Goal: Navigation & Orientation: Find specific page/section

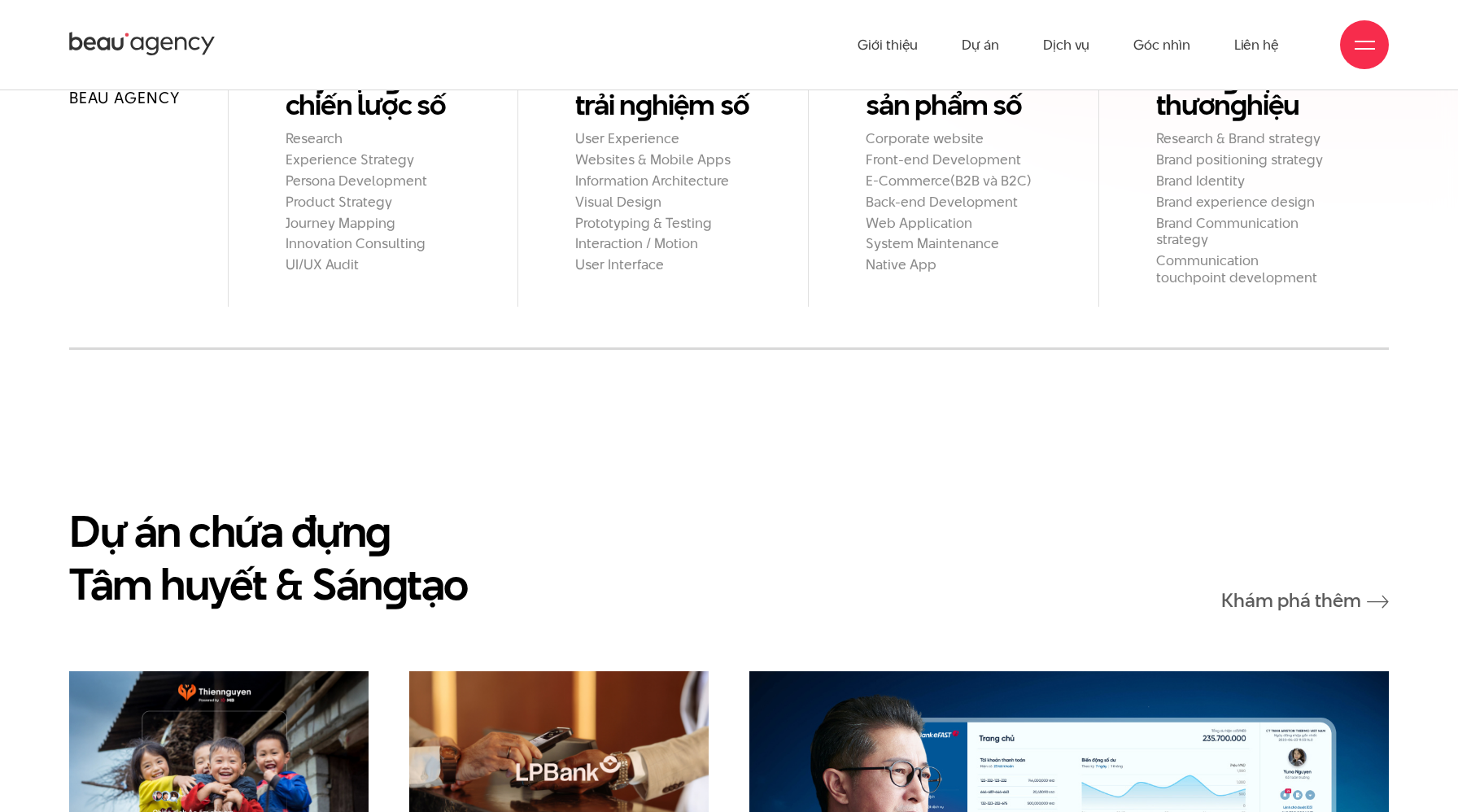
scroll to position [1800, 0]
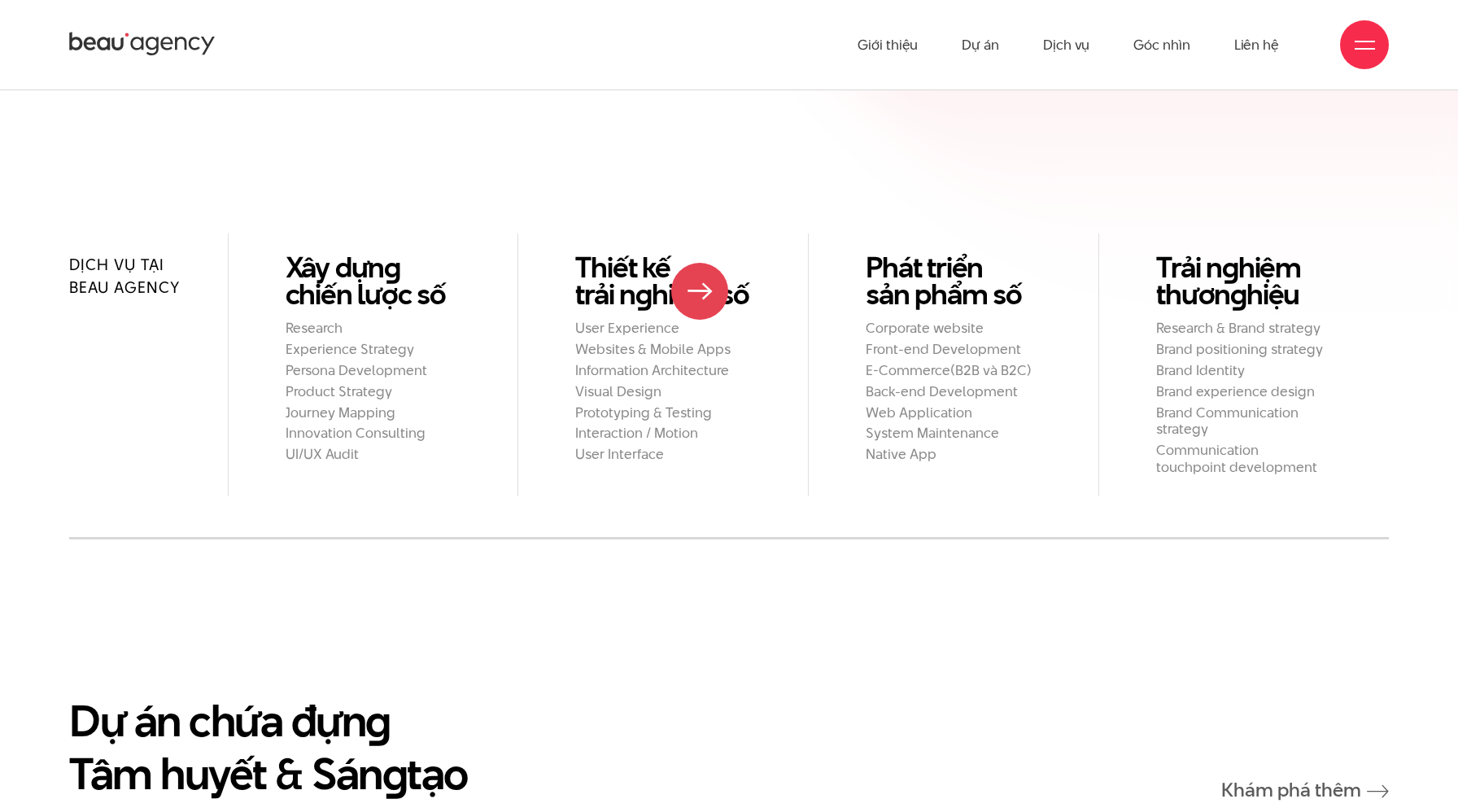
click at [700, 341] on h2 "Websites & Mobile Apps" at bounding box center [663, 350] width 176 height 17
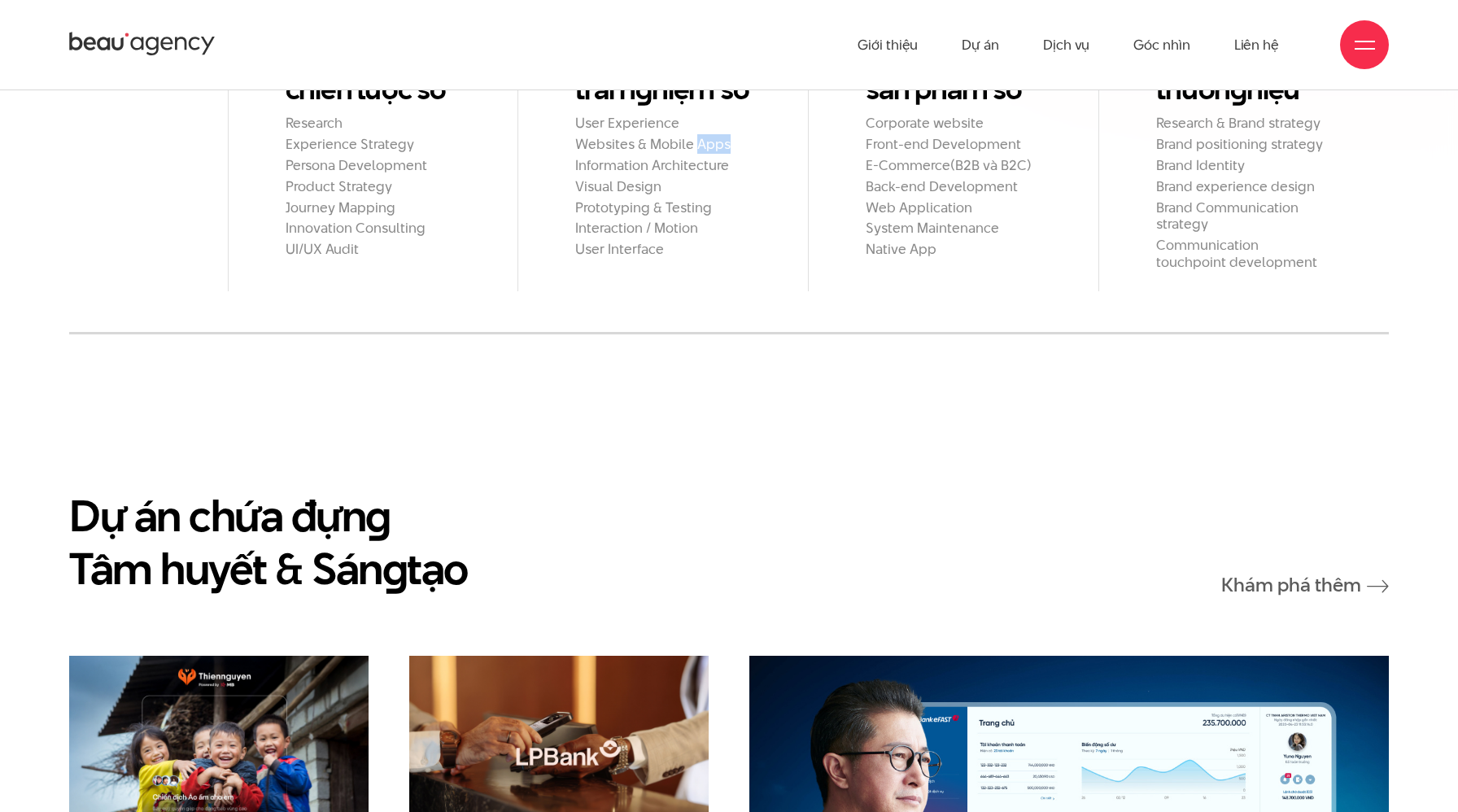
scroll to position [1917, 0]
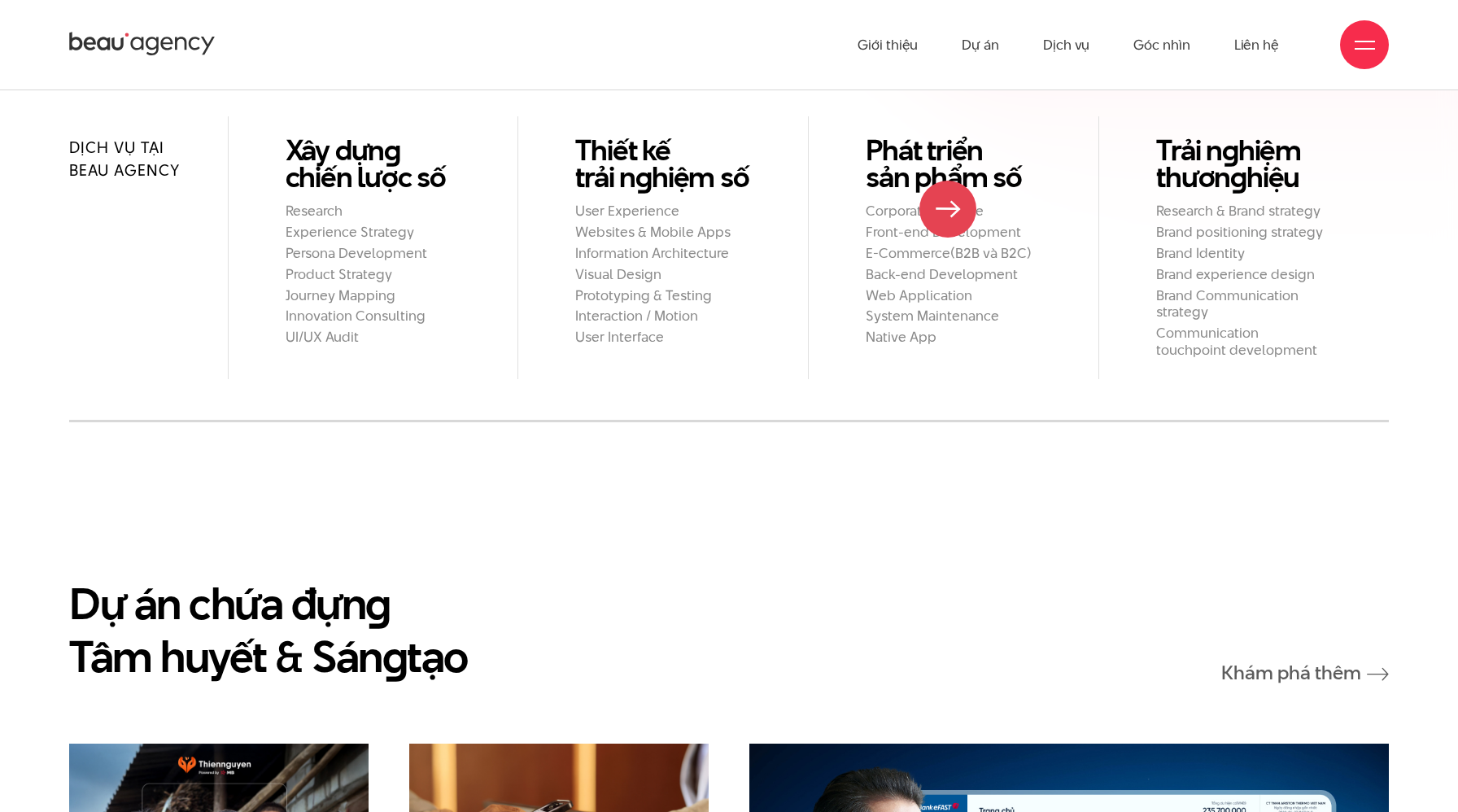
click at [886, 210] on ul "Corporate website Front-end Development E-Commerce(B2B và B2C) Back-end Develop…" at bounding box center [954, 274] width 176 height 143
click at [886, 224] on h2 "Brand positioning strategy" at bounding box center [1245, 233] width 176 height 17
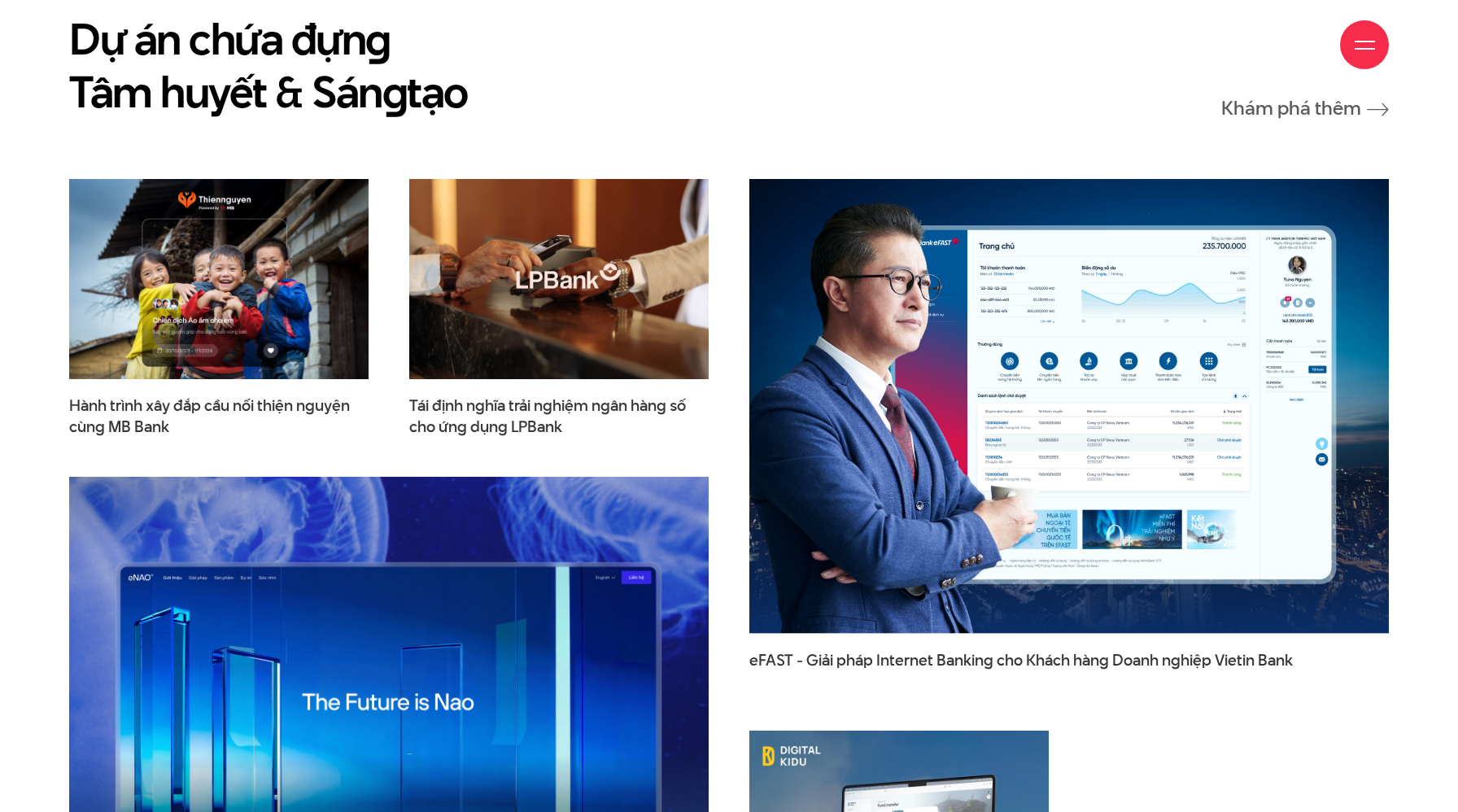
scroll to position [2521, 0]
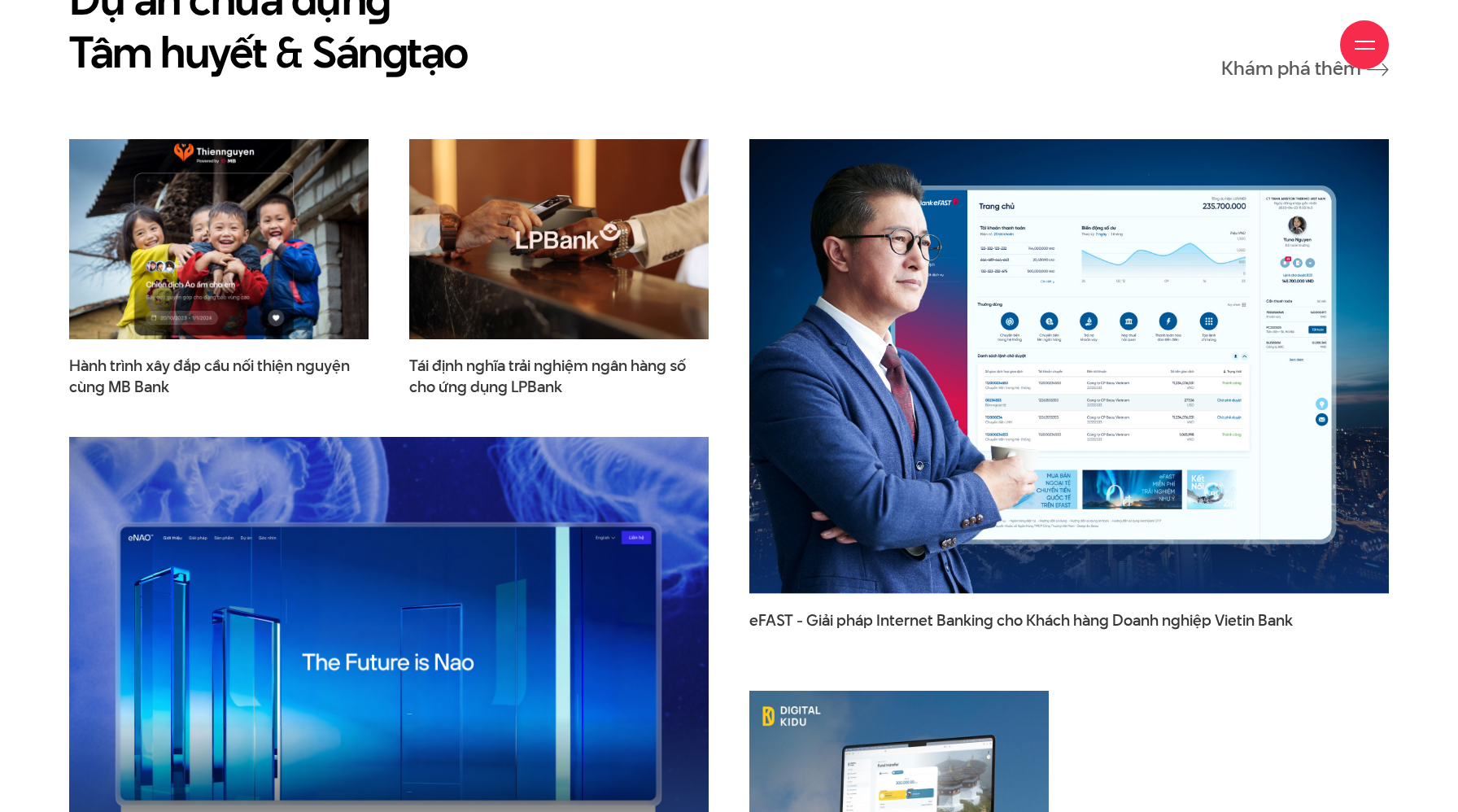
click at [314, 228] on img at bounding box center [218, 238] width 329 height 220
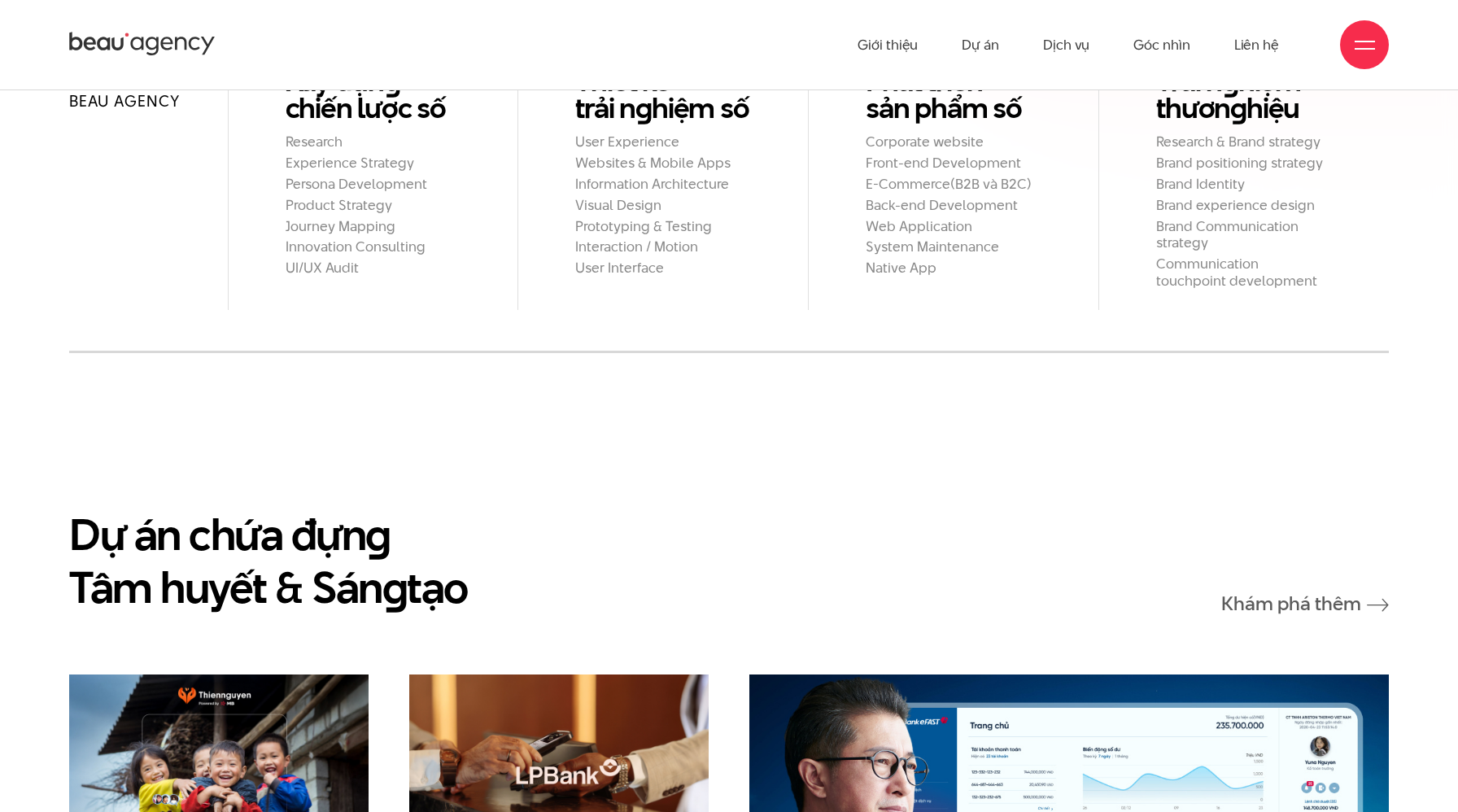
scroll to position [1955, 0]
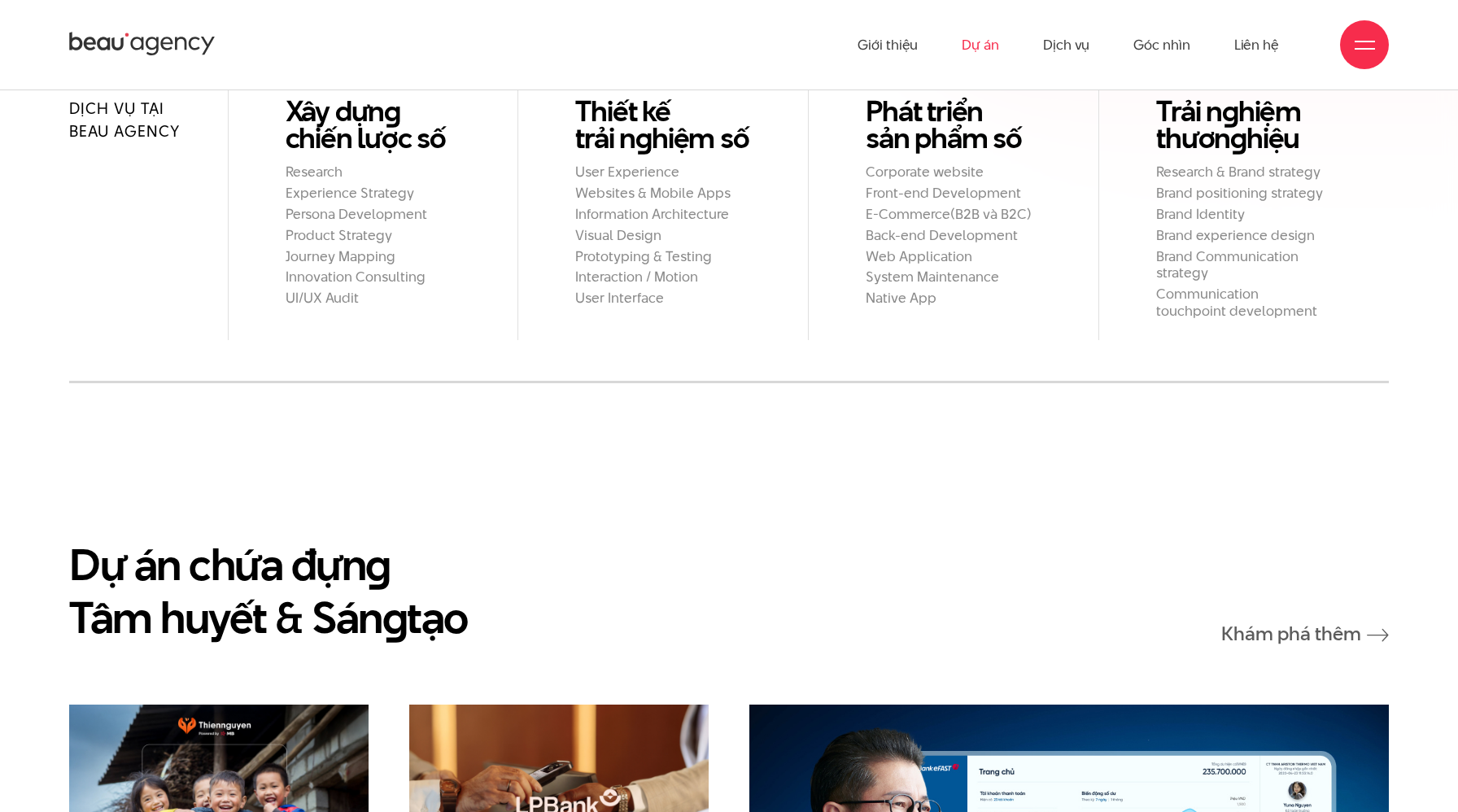
click at [886, 40] on link "Dự án" at bounding box center [980, 44] width 38 height 90
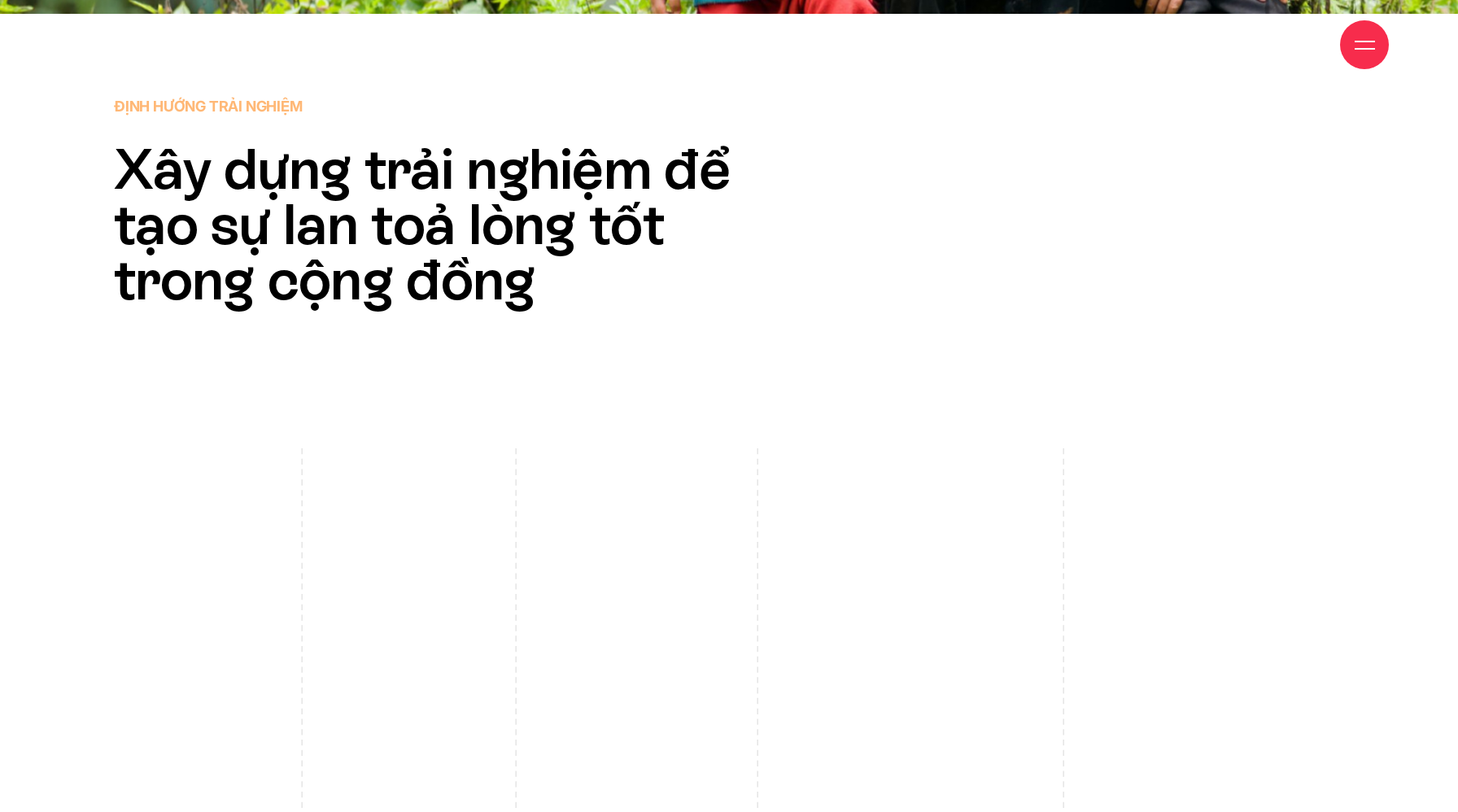
scroll to position [5038, 0]
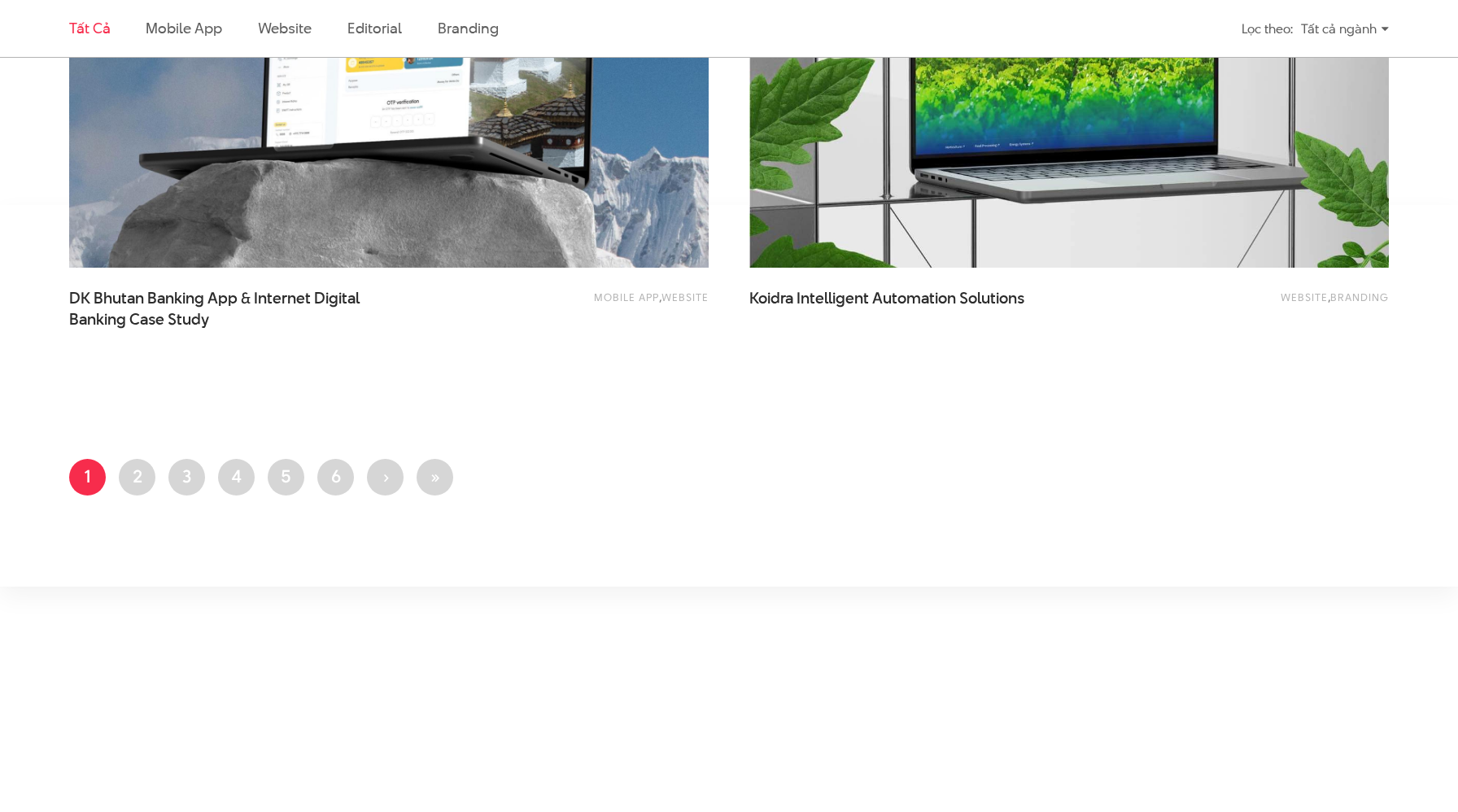
scroll to position [3624, 0]
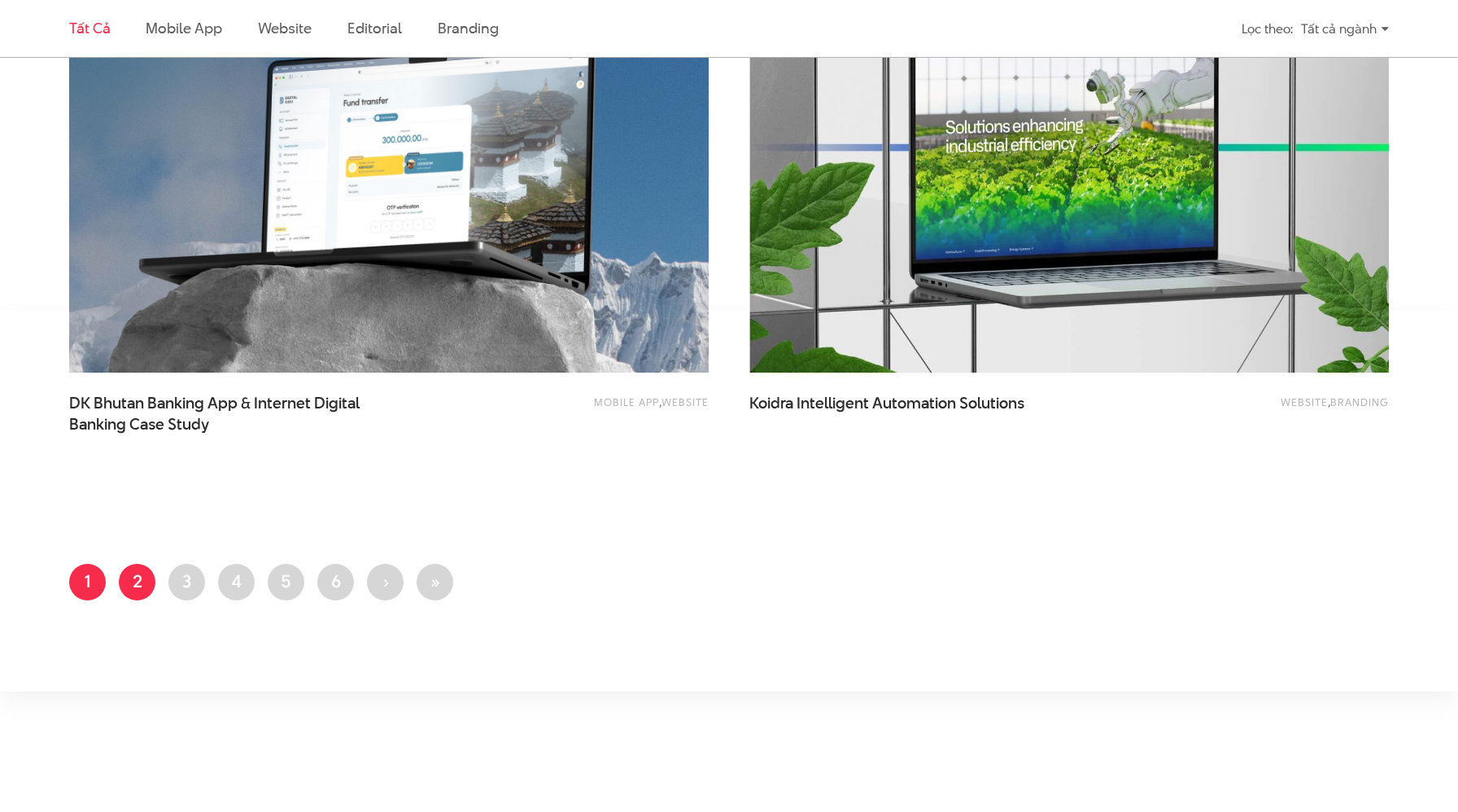
click at [137, 583] on link "Trang 2" at bounding box center [137, 582] width 37 height 37
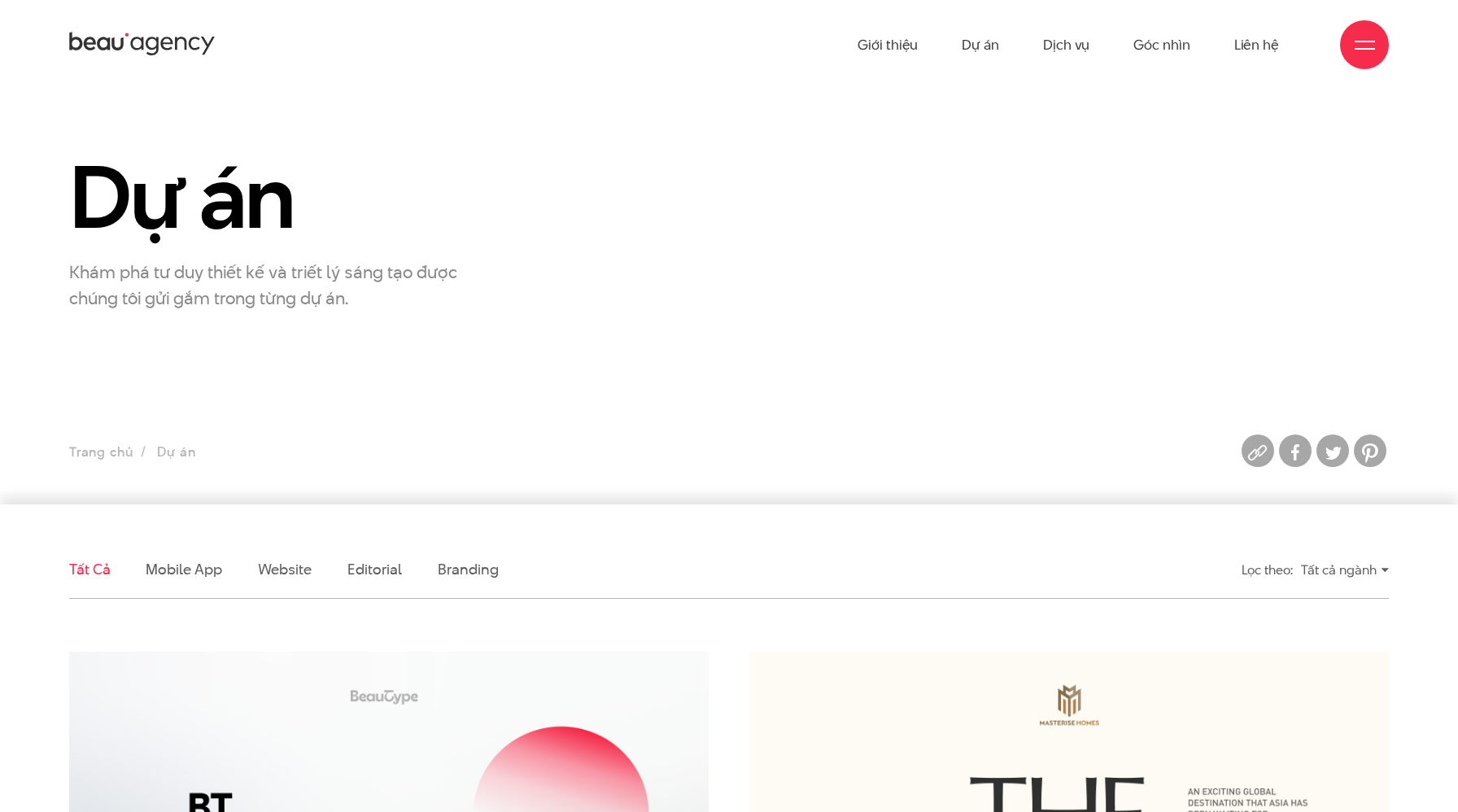
click at [168, 37] on icon at bounding box center [143, 44] width 147 height 29
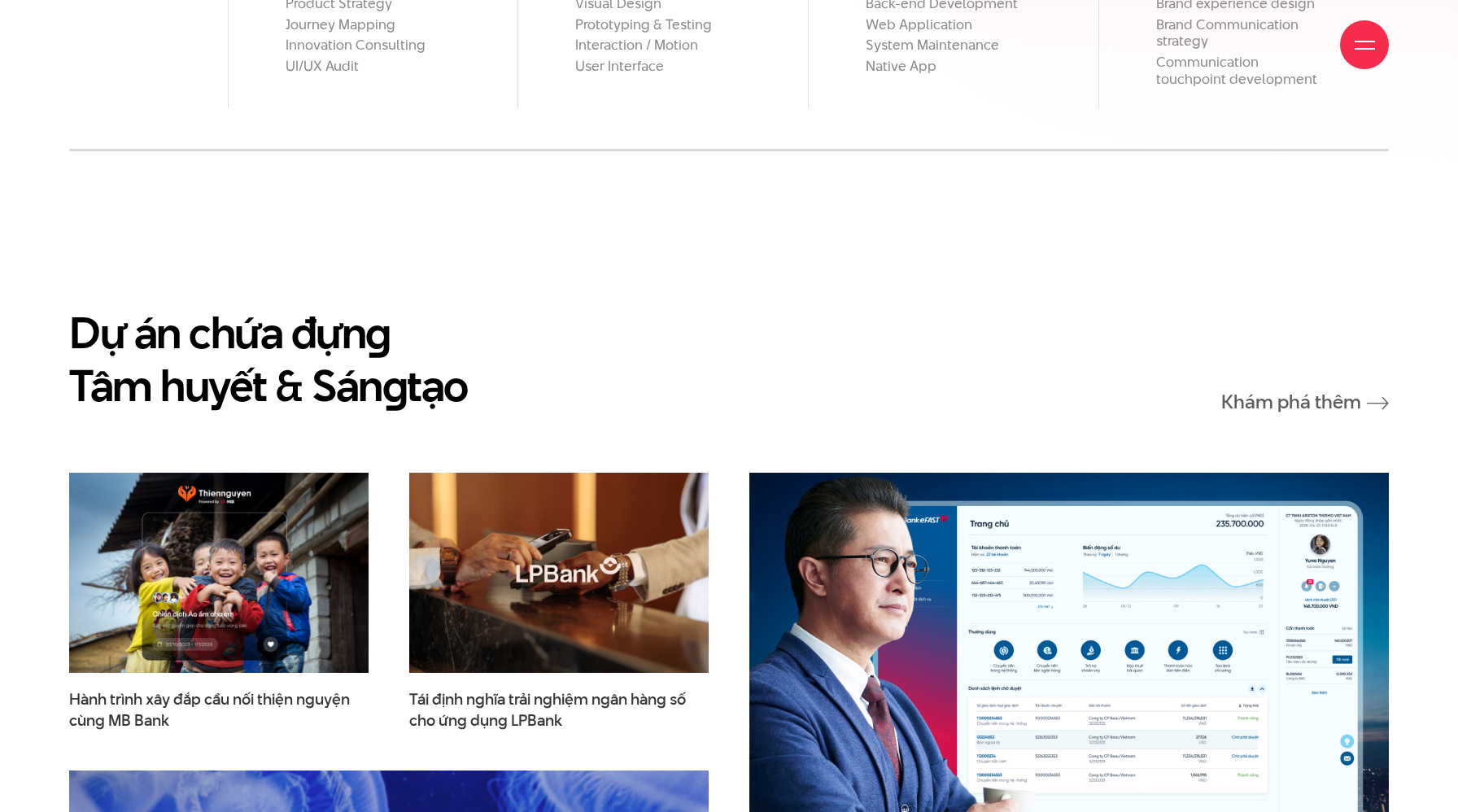
scroll to position [2686, 0]
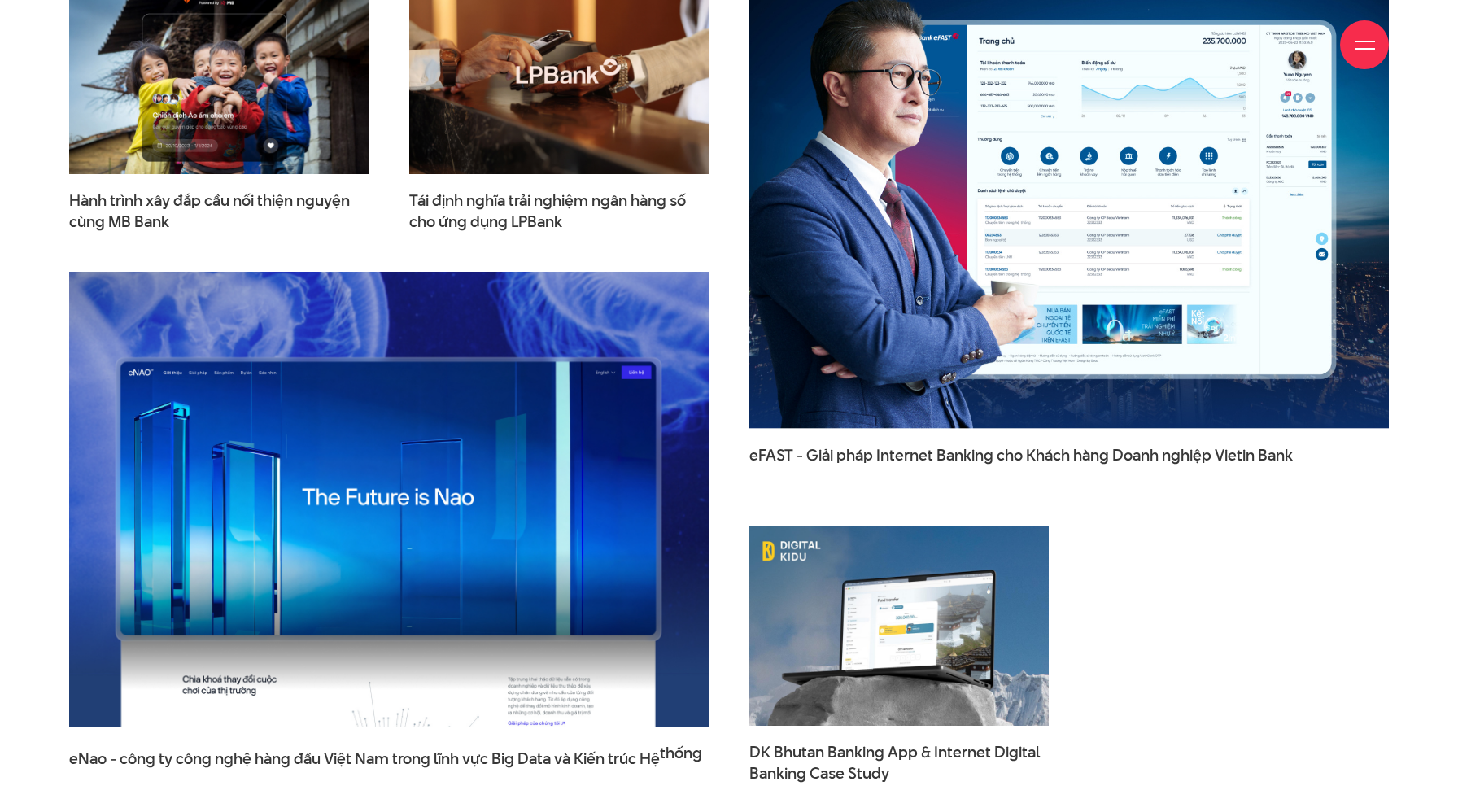
click at [1376, 37] on div at bounding box center [1364, 44] width 49 height 49
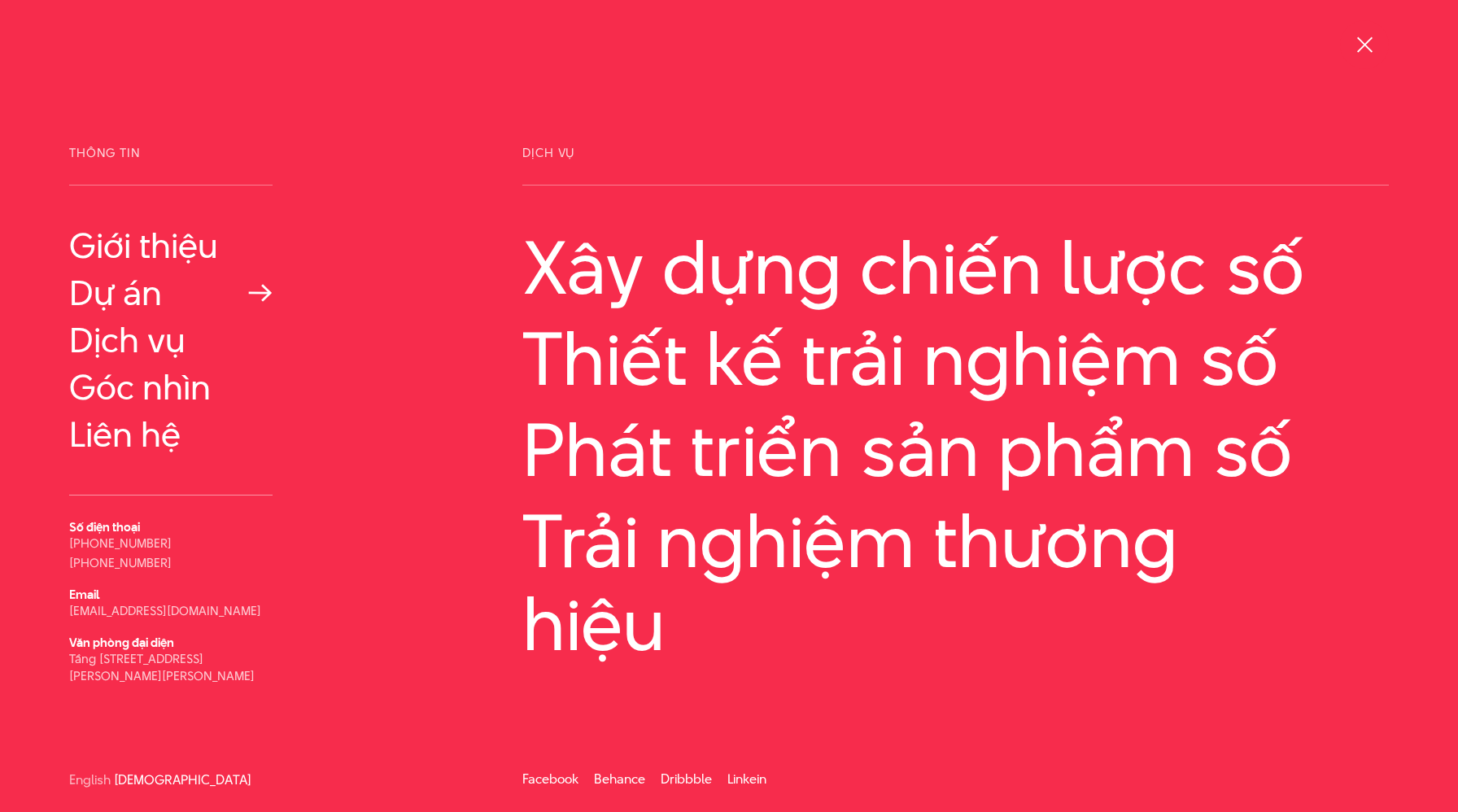
click at [137, 300] on link "Dự án" at bounding box center [171, 293] width 204 height 39
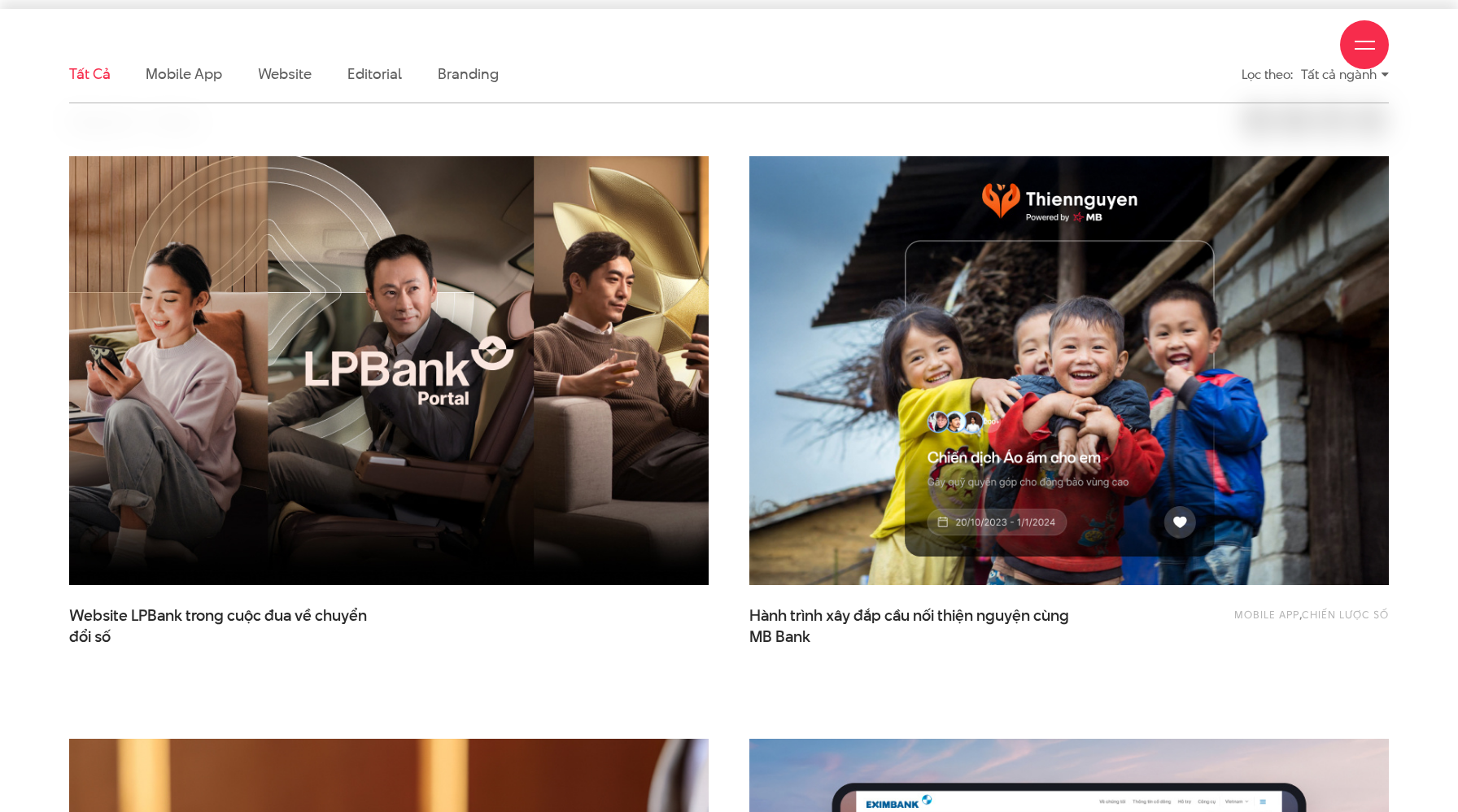
scroll to position [525, 0]
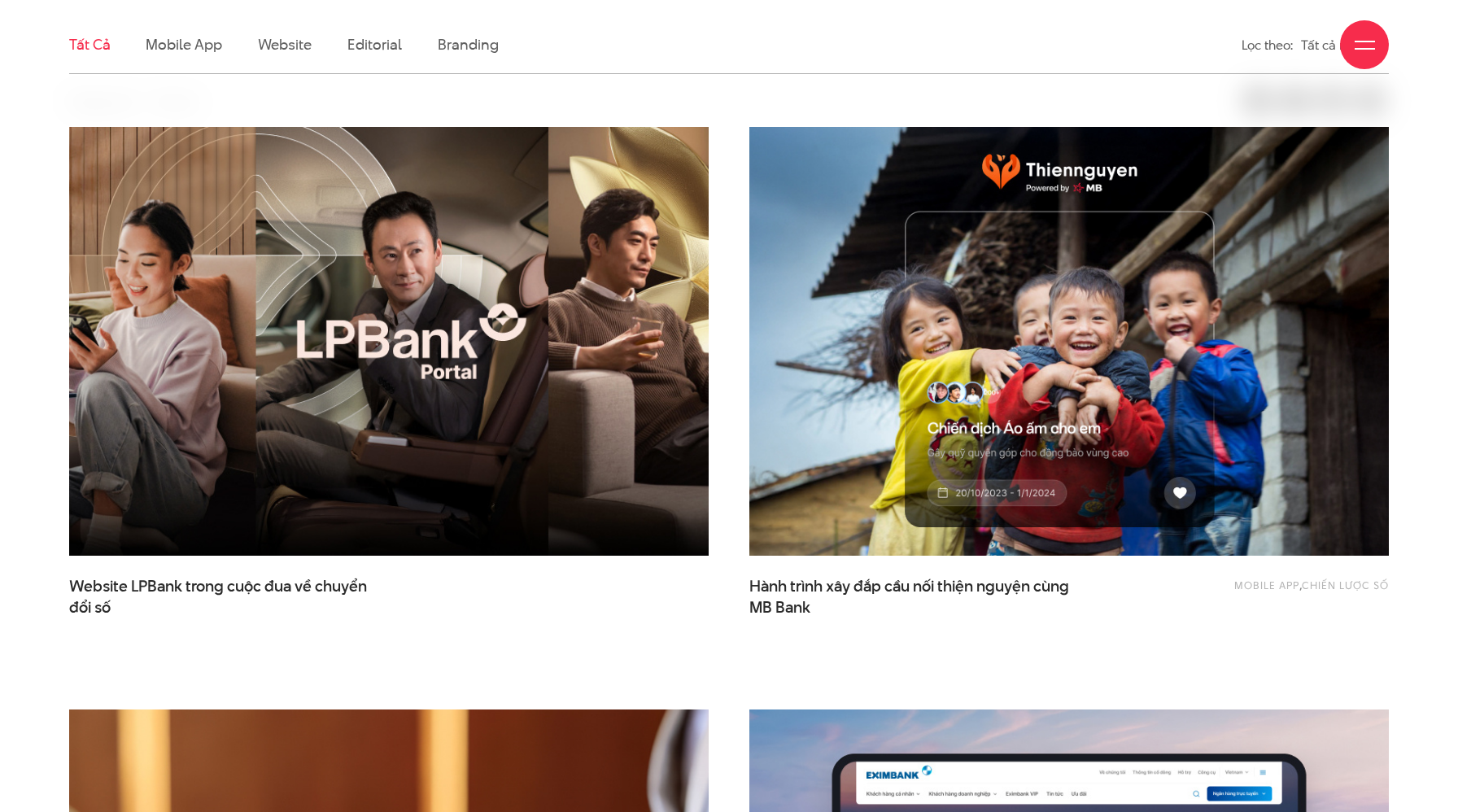
click at [347, 329] on img at bounding box center [389, 342] width 704 height 471
